Goal: Find contact information: Find contact information

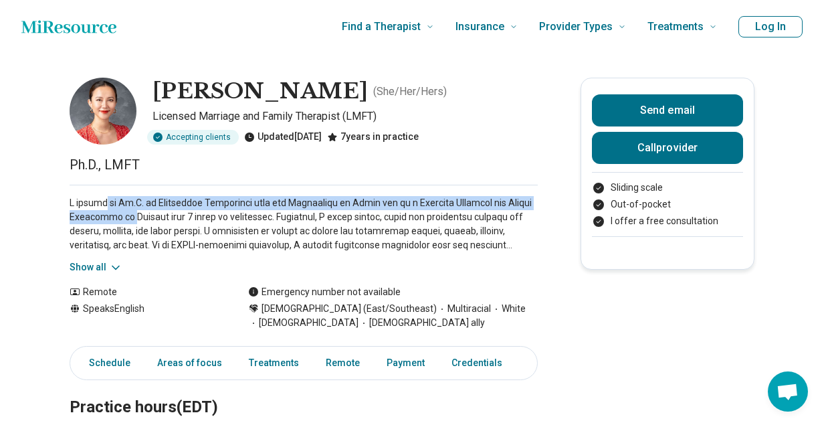
drag, startPoint x: 108, startPoint y: 206, endPoint x: 158, endPoint y: 221, distance: 52.5
click at [158, 221] on p at bounding box center [304, 224] width 468 height 56
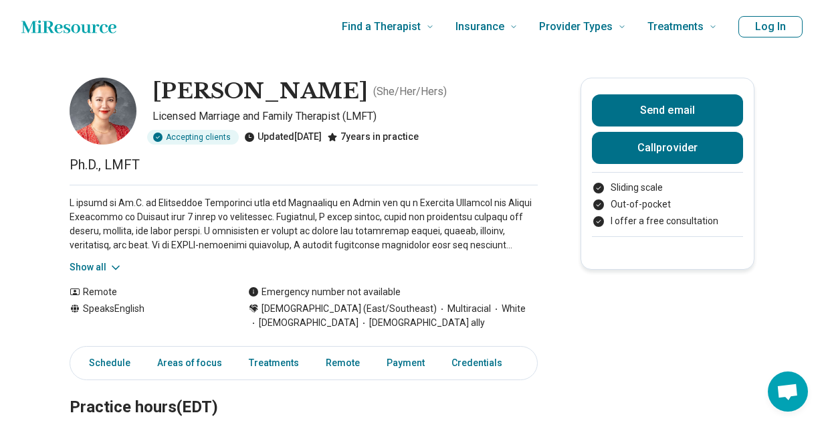
click at [94, 265] on button "Show all" at bounding box center [96, 267] width 53 height 14
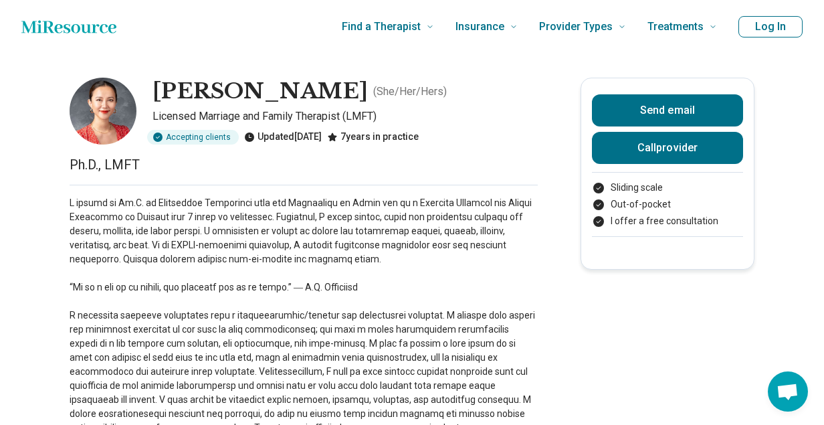
click at [124, 249] on p at bounding box center [304, 329] width 468 height 267
drag, startPoint x: 159, startPoint y: 88, endPoint x: 242, endPoint y: 94, distance: 83.1
click at [242, 94] on h1 "[PERSON_NAME]" at bounding box center [259, 92] width 215 height 28
copy h1 "[PERSON_NAME]"
